Goal: Obtain resource: Download file/media

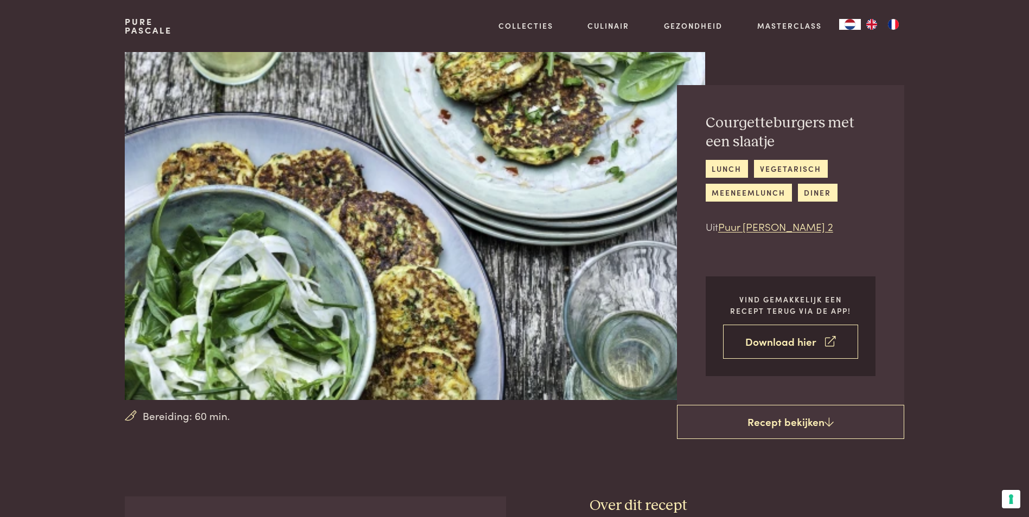
click at [787, 341] on link "Download hier" at bounding box center [790, 342] width 135 height 34
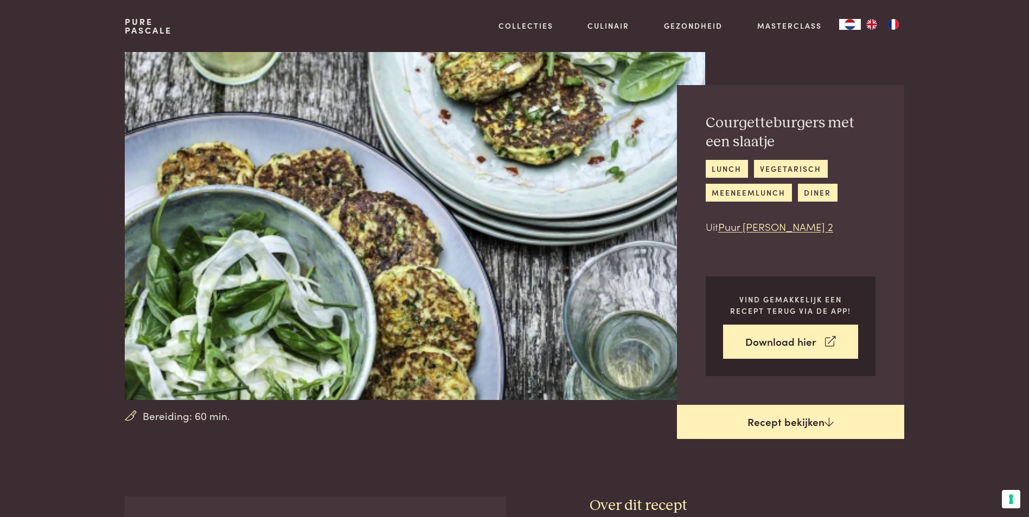
click at [760, 419] on link "Recept bekijken" at bounding box center [790, 422] width 227 height 35
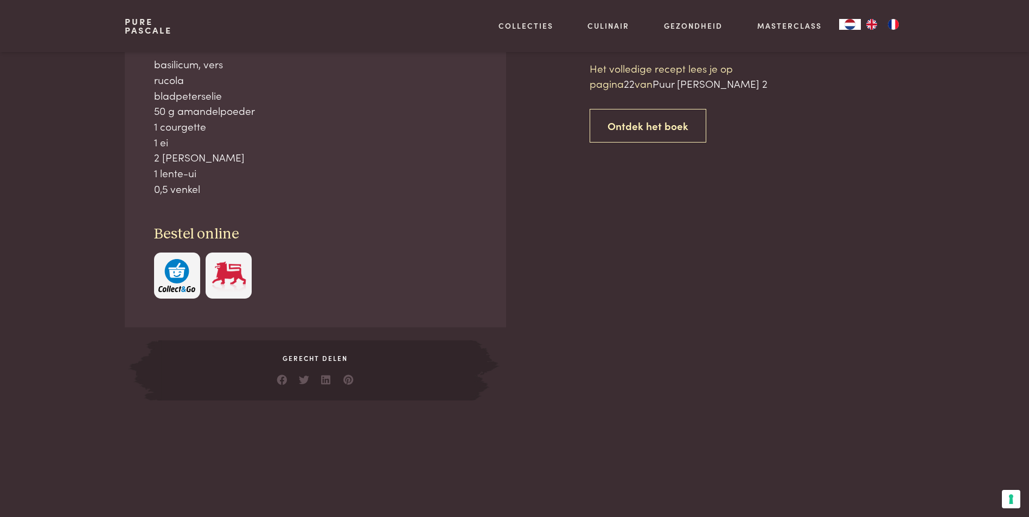
scroll to position [497, 0]
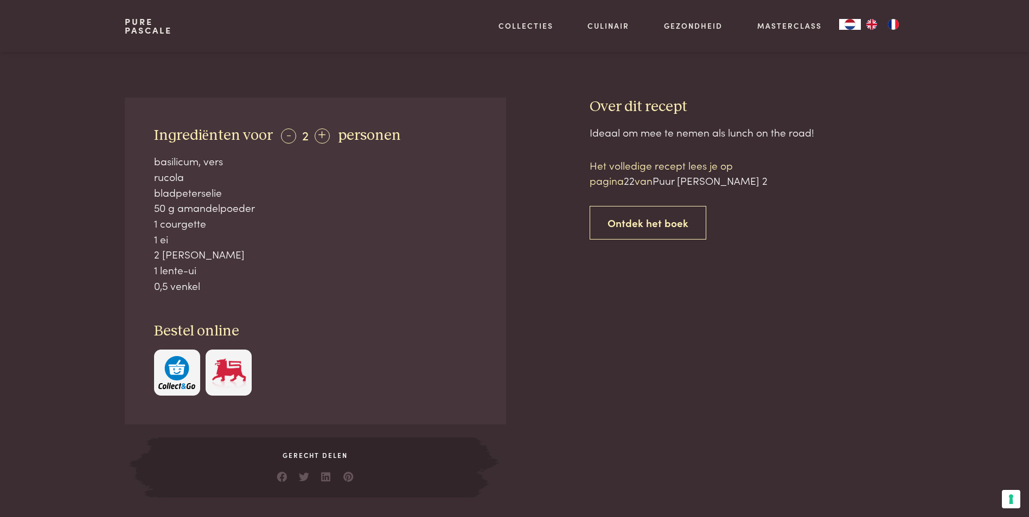
scroll to position [388, 0]
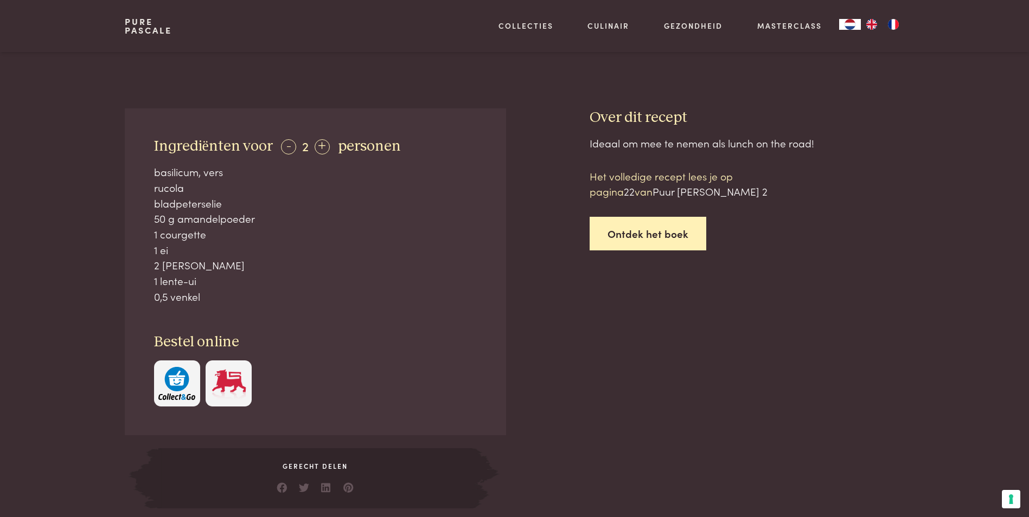
click at [682, 242] on link "Ontdek het boek" at bounding box center [647, 234] width 117 height 34
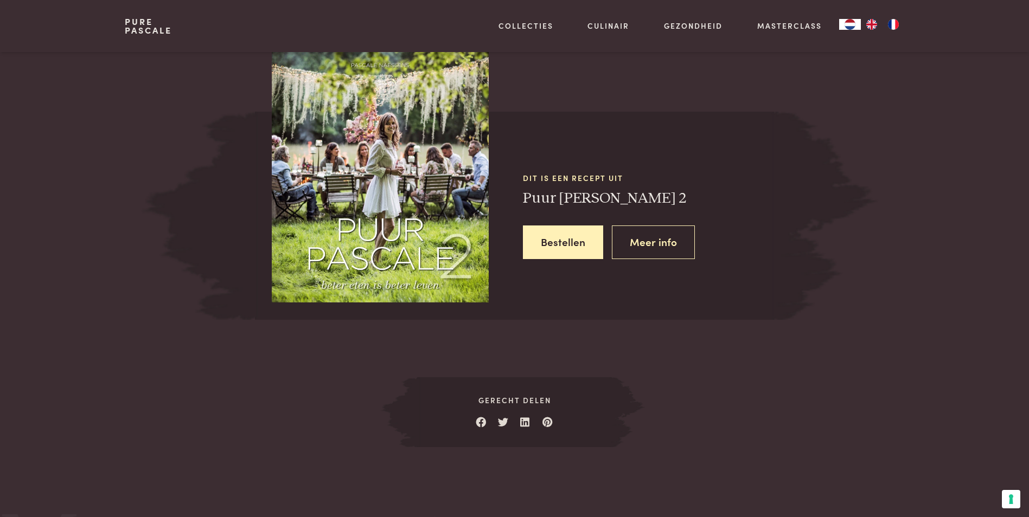
scroll to position [1012, 0]
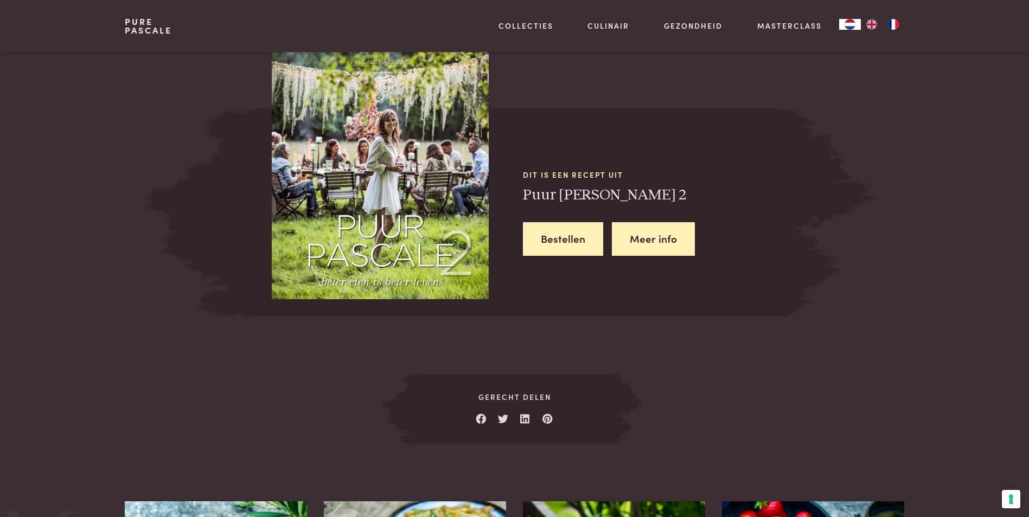
click at [644, 232] on link "Meer info" at bounding box center [653, 239] width 83 height 34
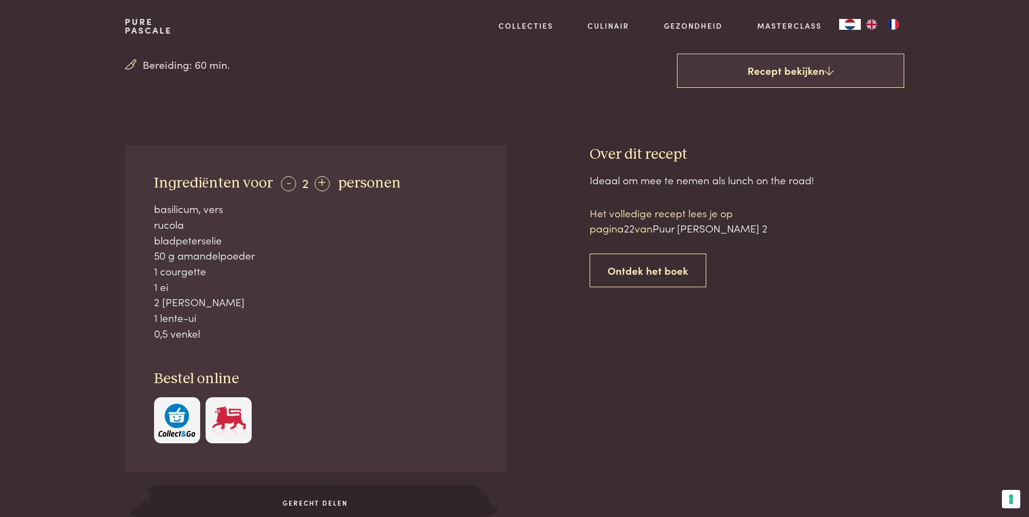
scroll to position [334, 0]
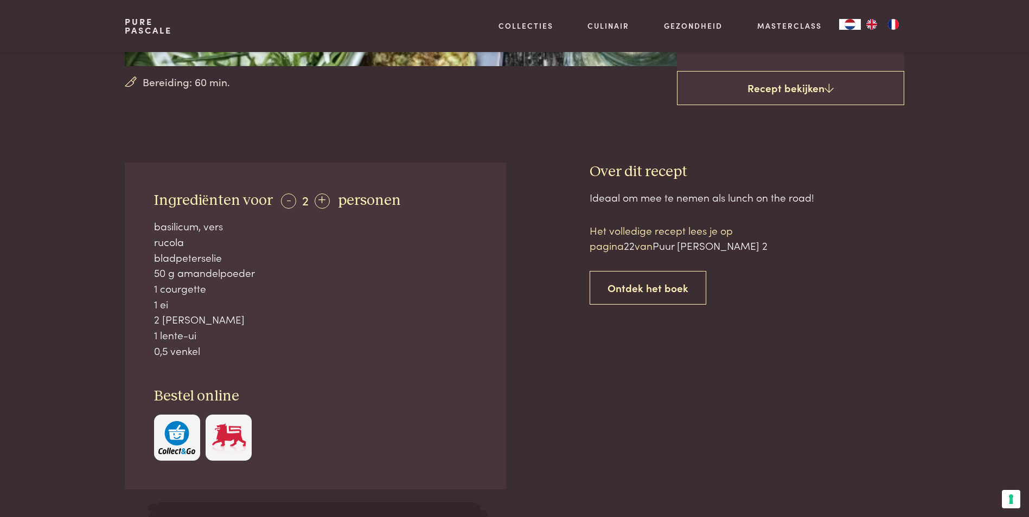
scroll to position [497, 0]
